Goal: Find specific page/section: Find specific page/section

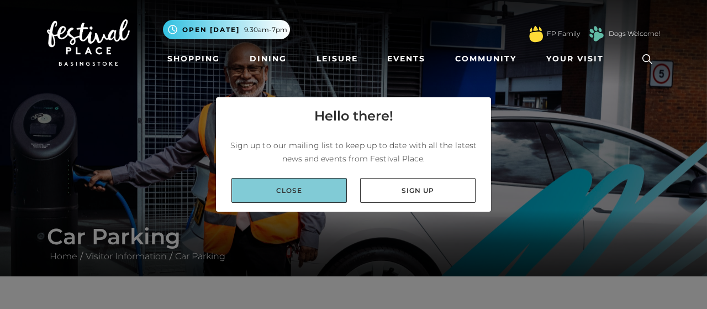
click at [295, 193] on link "Close" at bounding box center [288, 190] width 115 height 25
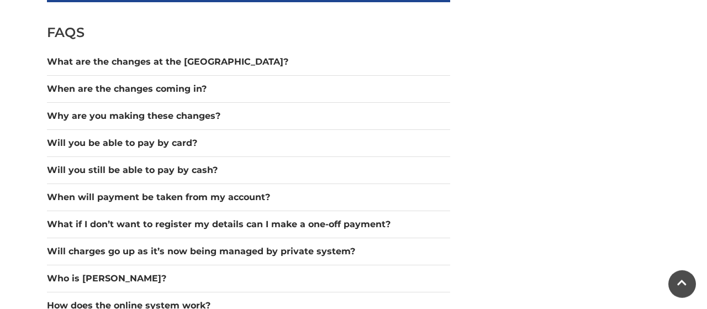
scroll to position [976, 0]
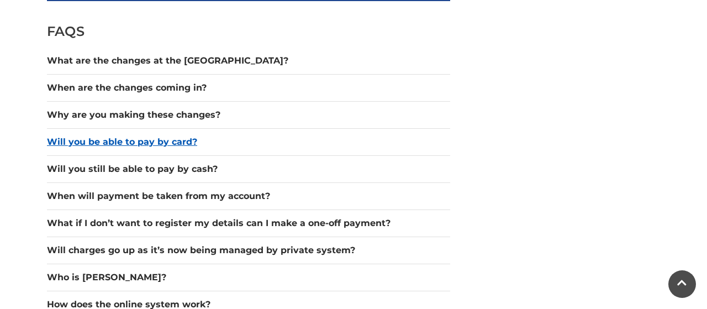
click at [214, 142] on button "Will you be able to pay by card?" at bounding box center [248, 141] width 403 height 13
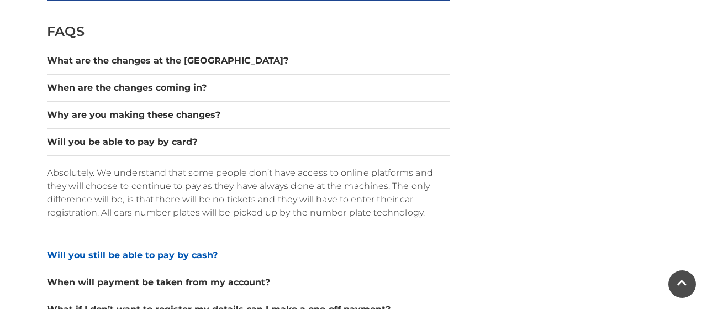
click at [224, 252] on button "Will you still be able to pay by cash?" at bounding box center [248, 254] width 403 height 13
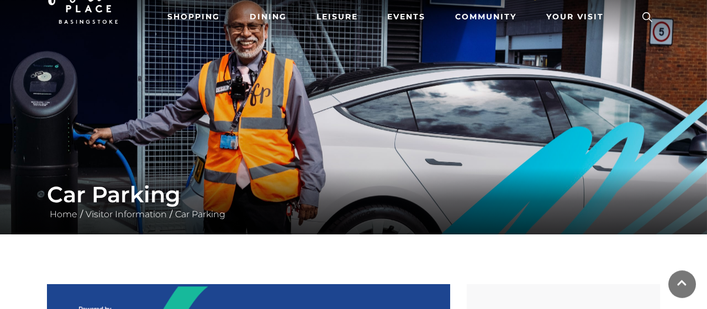
scroll to position [0, 0]
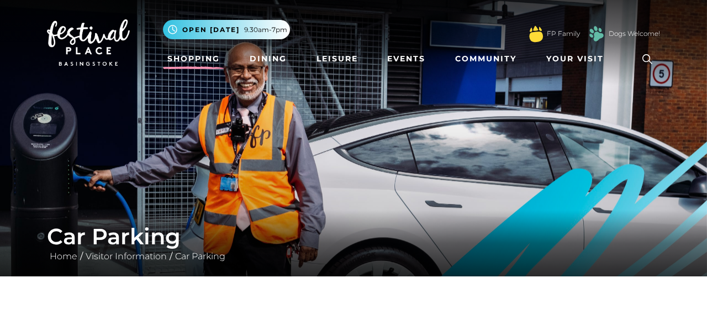
click at [197, 60] on link "Shopping" at bounding box center [193, 59] width 61 height 20
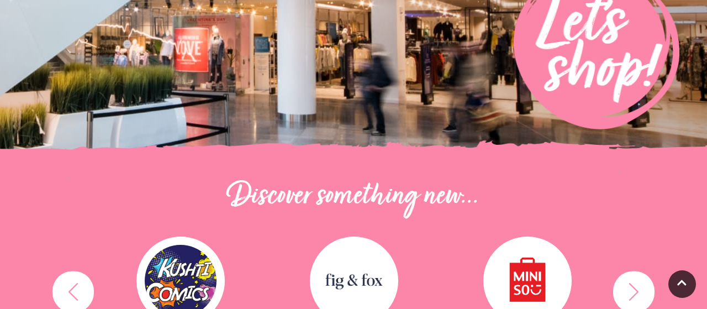
scroll to position [459, 0]
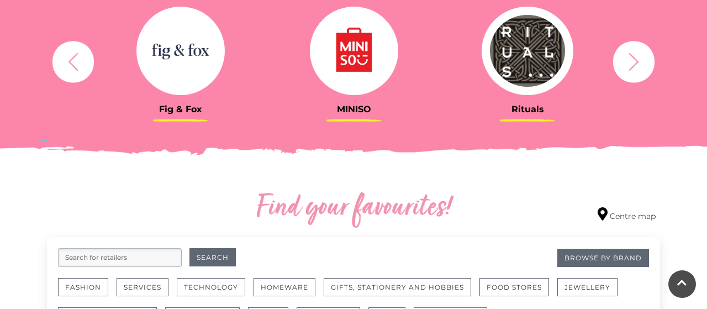
click at [77, 52] on icon "button" at bounding box center [73, 61] width 20 height 20
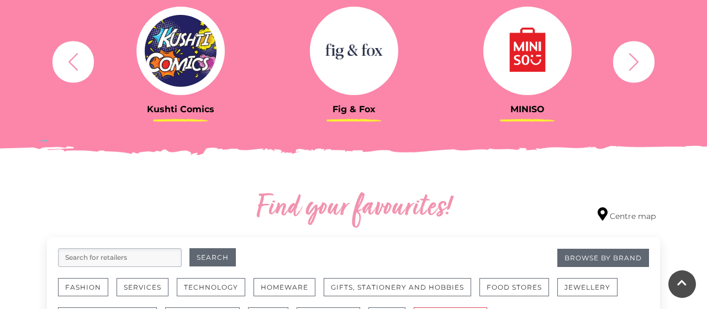
click at [330, 63] on img at bounding box center [354, 51] width 88 height 88
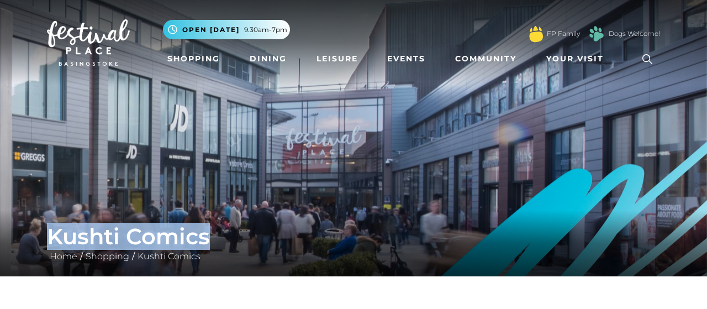
drag, startPoint x: 59, startPoint y: 236, endPoint x: 216, endPoint y: 237, distance: 156.8
click at [216, 237] on h1 "Kushti Comics" at bounding box center [353, 236] width 613 height 27
drag, startPoint x: 176, startPoint y: 239, endPoint x: 193, endPoint y: 238, distance: 17.7
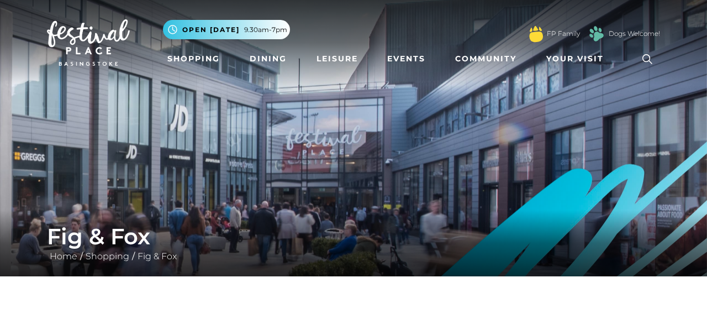
scroll to position [230, 0]
